Goal: Navigation & Orientation: Find specific page/section

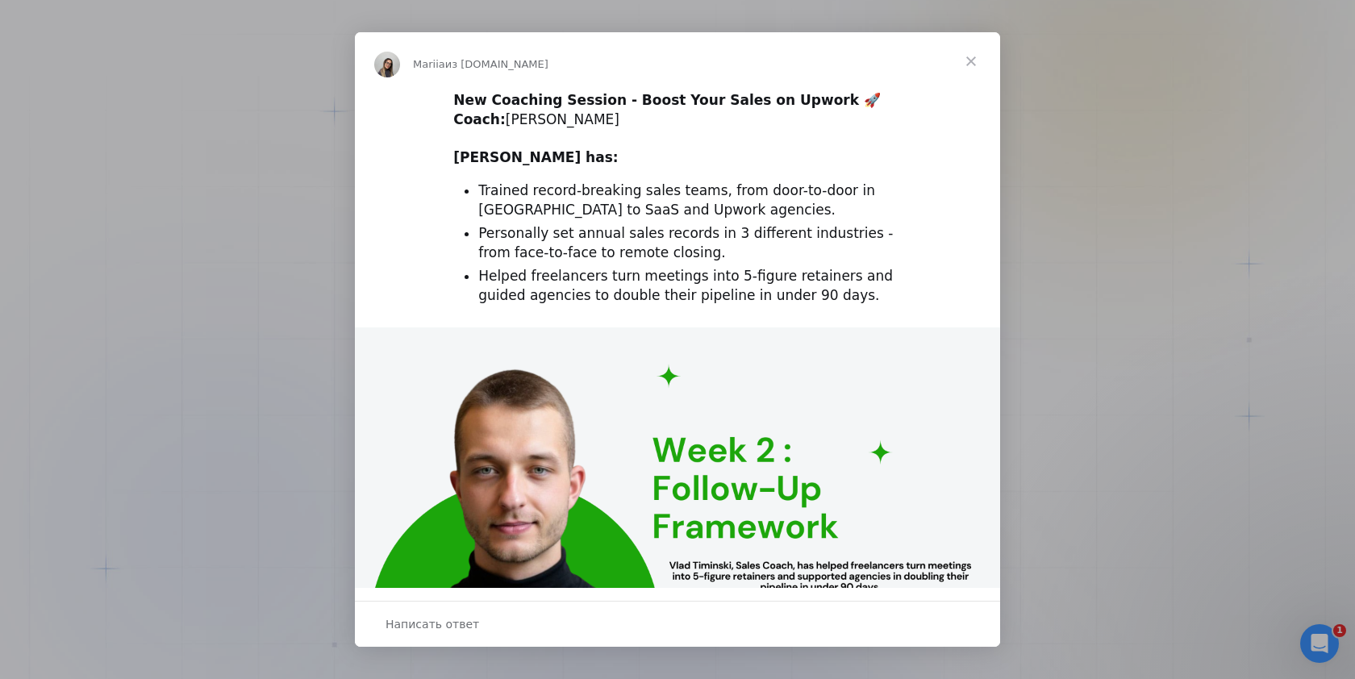
click at [968, 61] on span "Закрыть" at bounding box center [971, 61] width 58 height 58
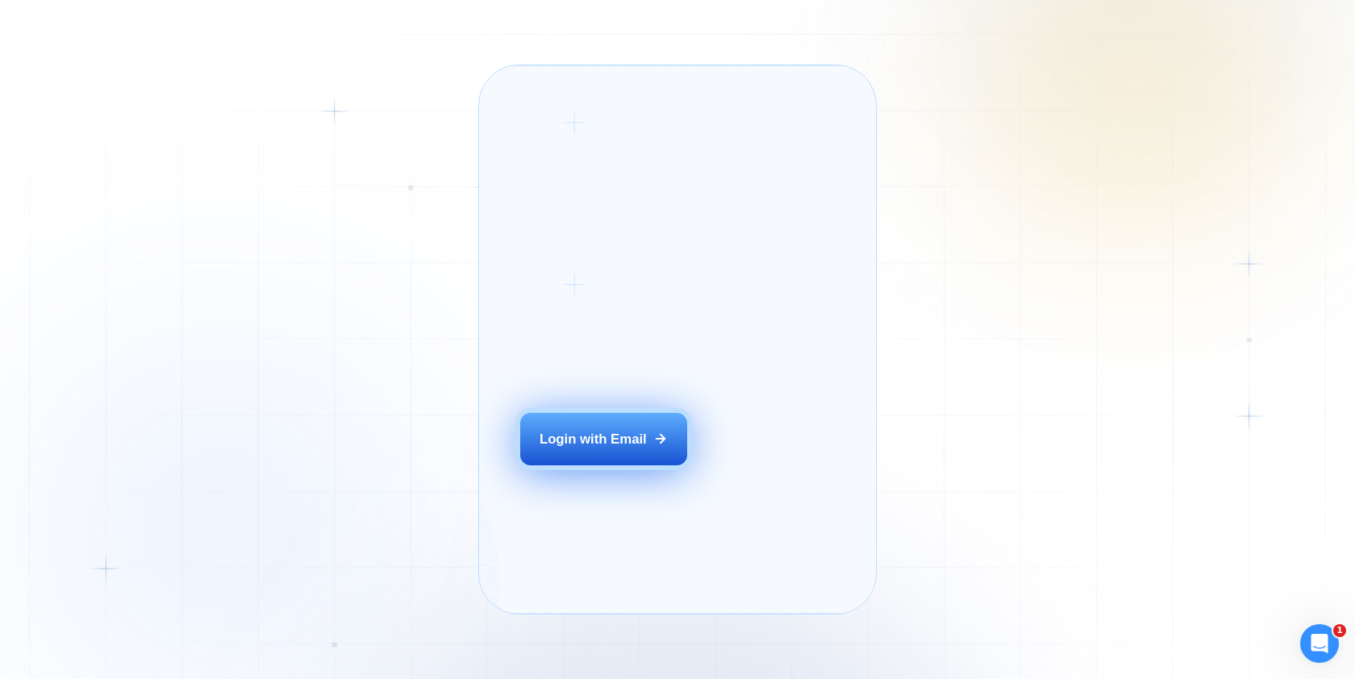
click at [639, 449] on div "Login with Email" at bounding box center [593, 439] width 107 height 19
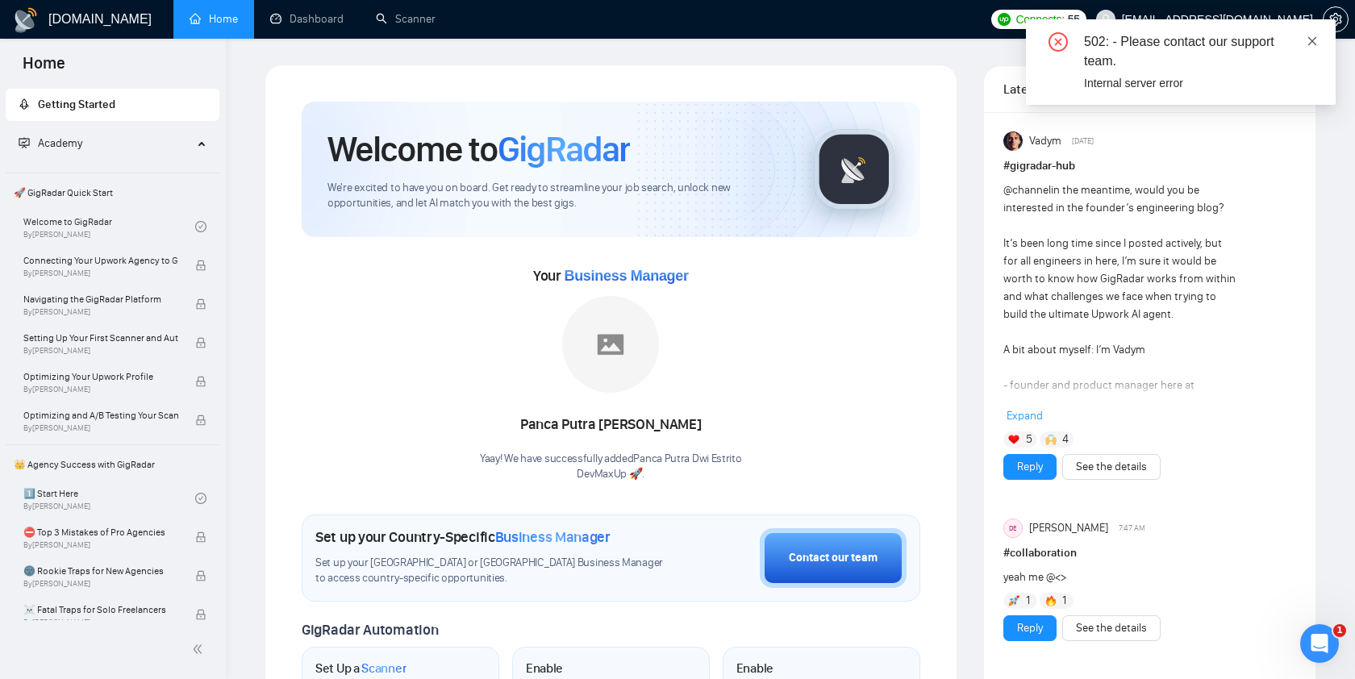
click at [1316, 39] on icon "close" at bounding box center [1312, 40] width 11 height 11
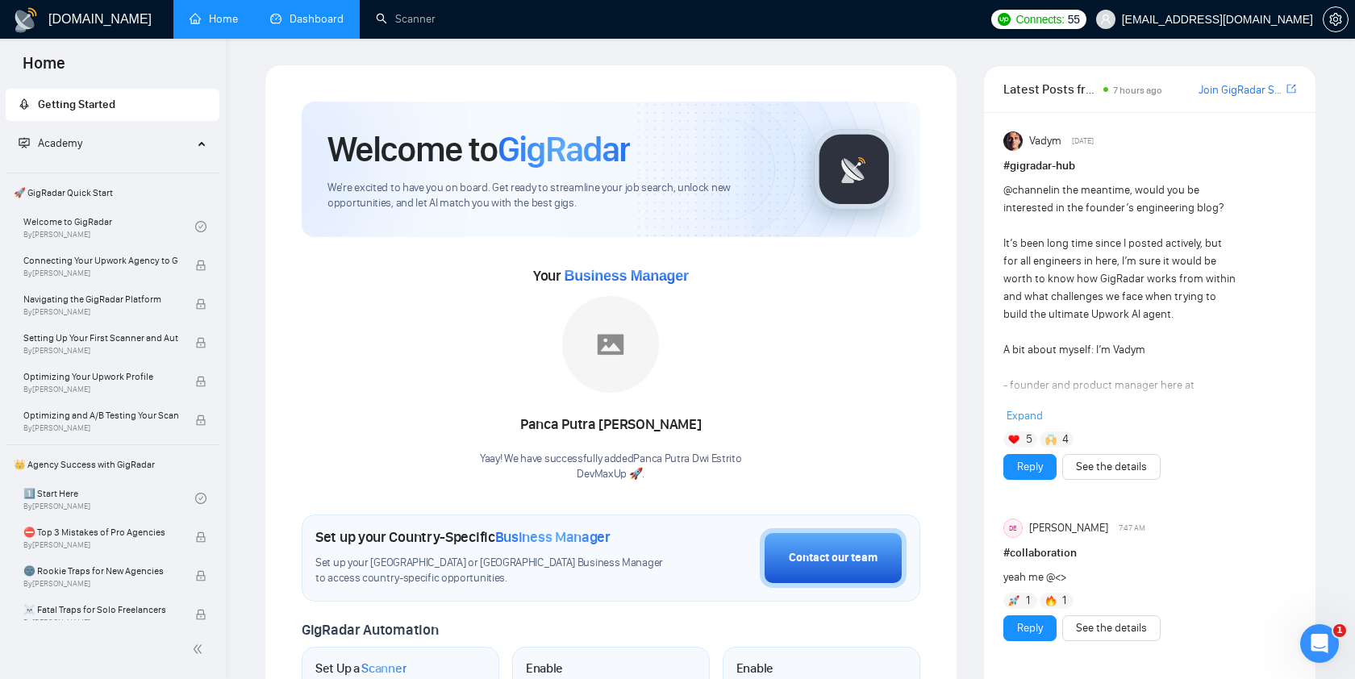
click at [292, 19] on link "Dashboard" at bounding box center [306, 19] width 73 height 14
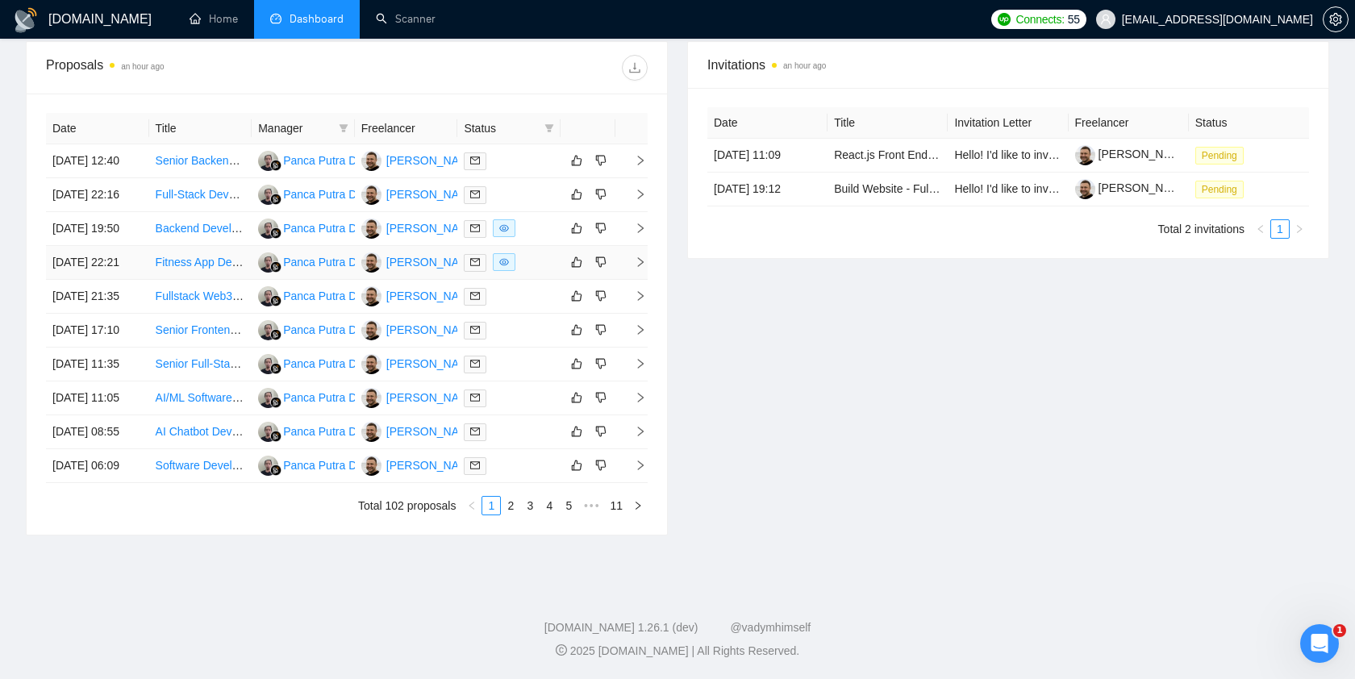
scroll to position [634, 0]
click at [511, 505] on link "2" at bounding box center [511, 506] width 18 height 18
click at [491, 515] on link "1" at bounding box center [491, 506] width 18 height 18
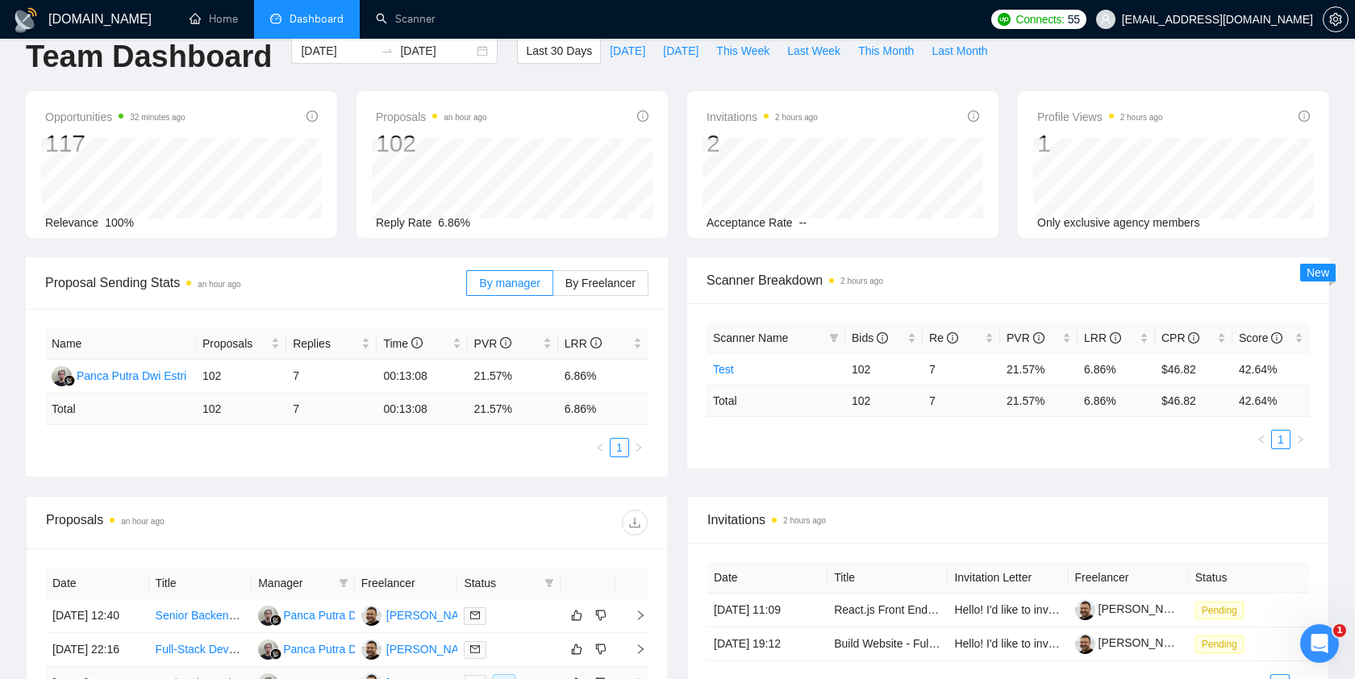
scroll to position [0, 0]
